Goal: Task Accomplishment & Management: Manage account settings

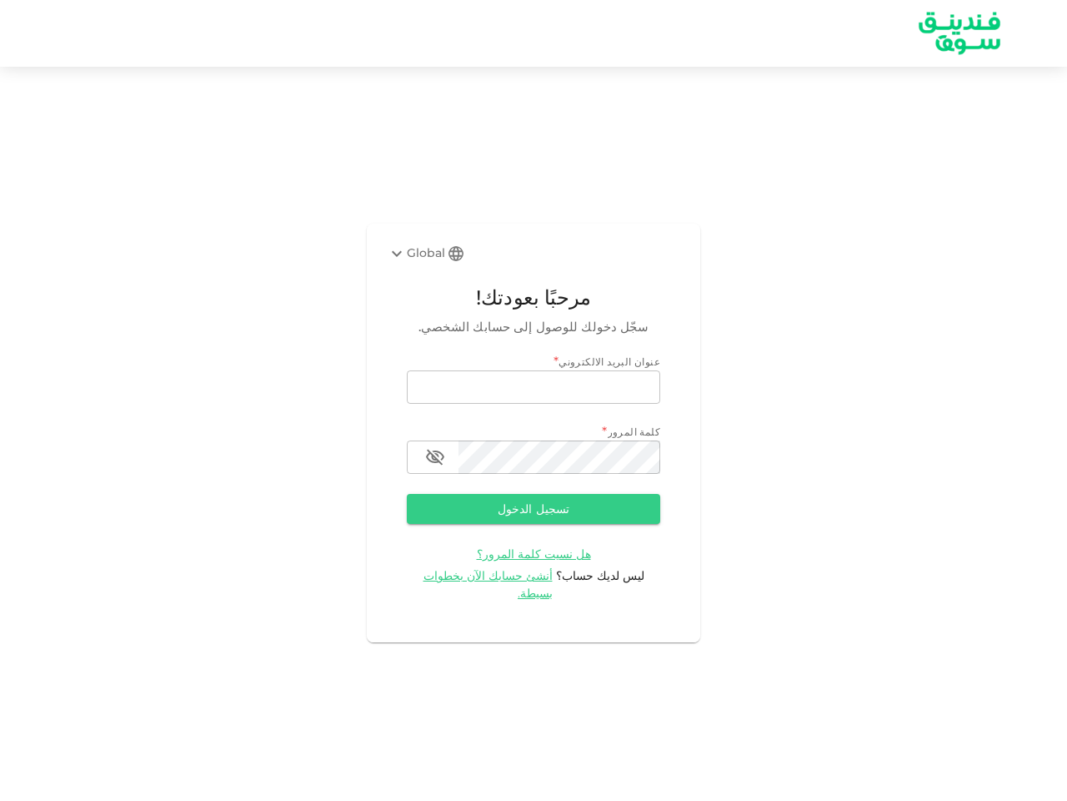
click at [427, 262] on div "Global" at bounding box center [416, 254] width 58 height 20
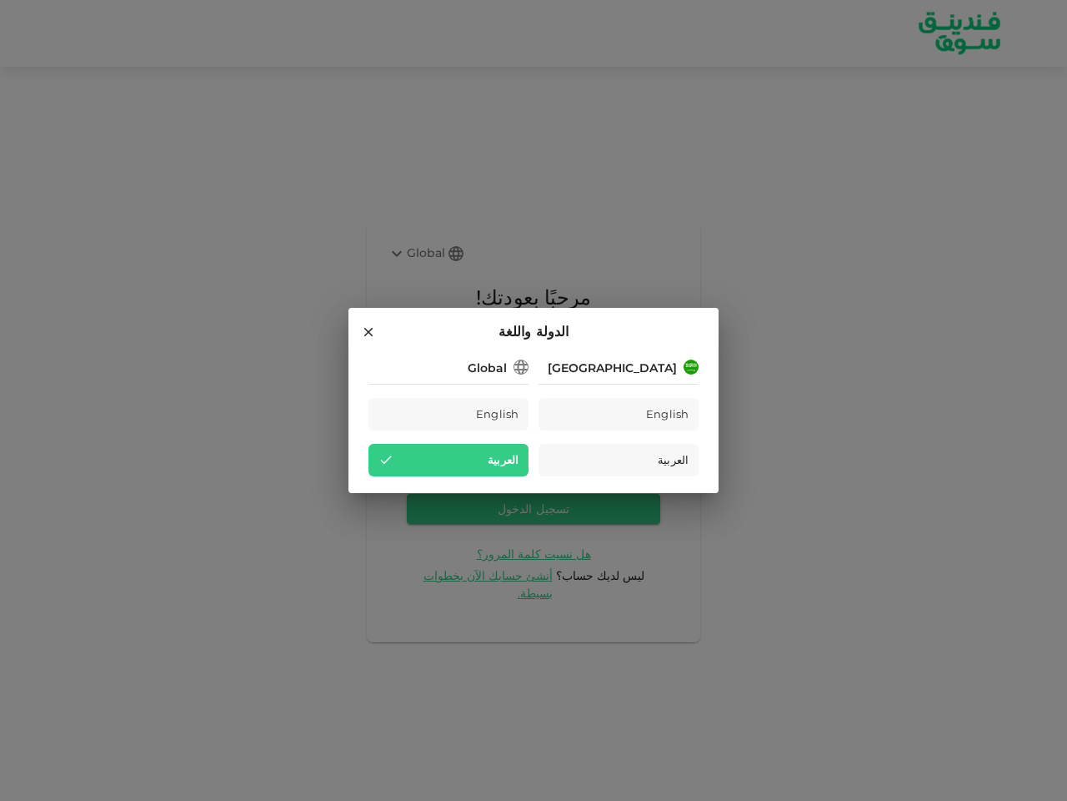
click at [534, 396] on div "Saudi Arabia English العربية Global English العربية" at bounding box center [534, 416] width 330 height 120
click at [534, 466] on div "Saudi Arabia English العربية Global English العربية" at bounding box center [534, 416] width 330 height 120
click at [435, 466] on div "العربية" at bounding box center [449, 460] width 160 height 33
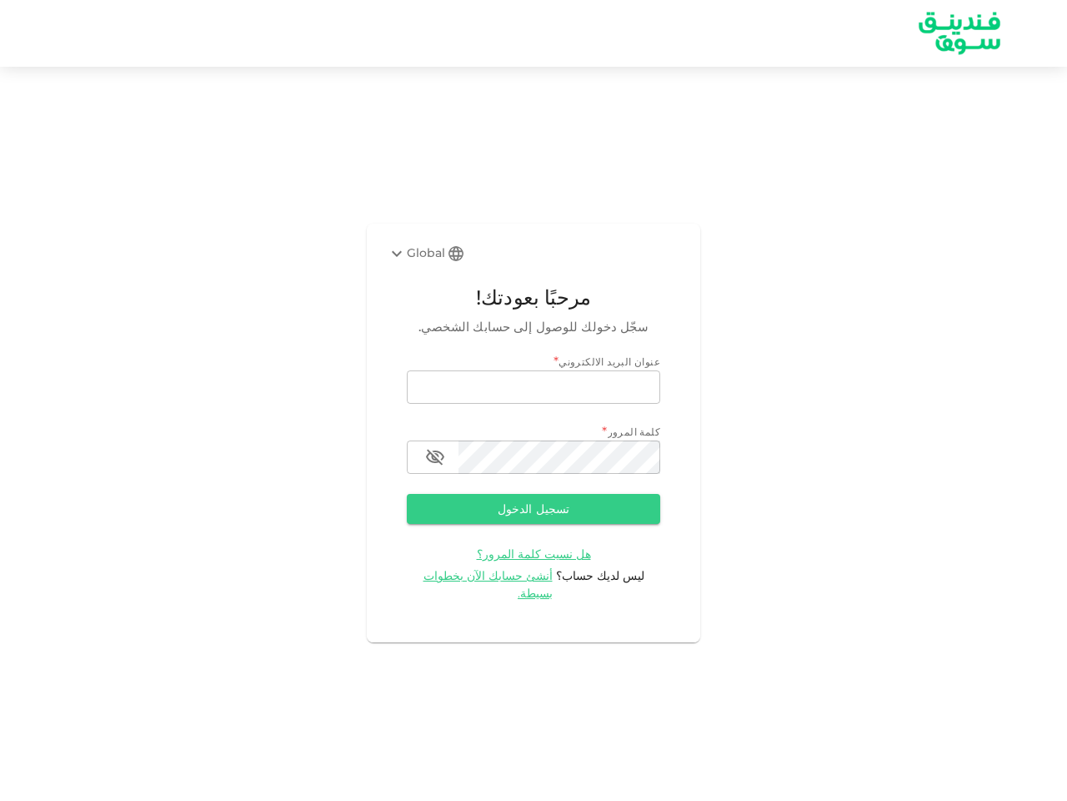
click at [534, 518] on button "تسجيل الدخول" at bounding box center [534, 509] width 254 height 30
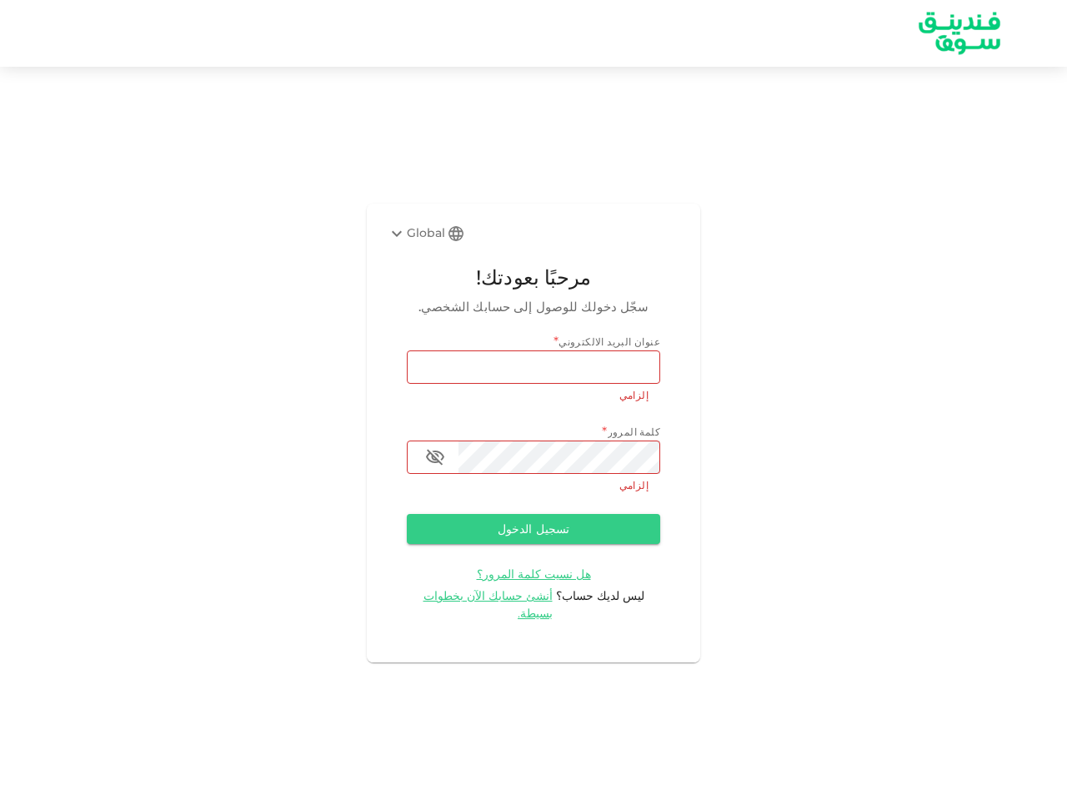
click at [501, 581] on span "هل نسيت كلمة المرور؟" at bounding box center [534, 573] width 114 height 15
